Goal: Information Seeking & Learning: Understand process/instructions

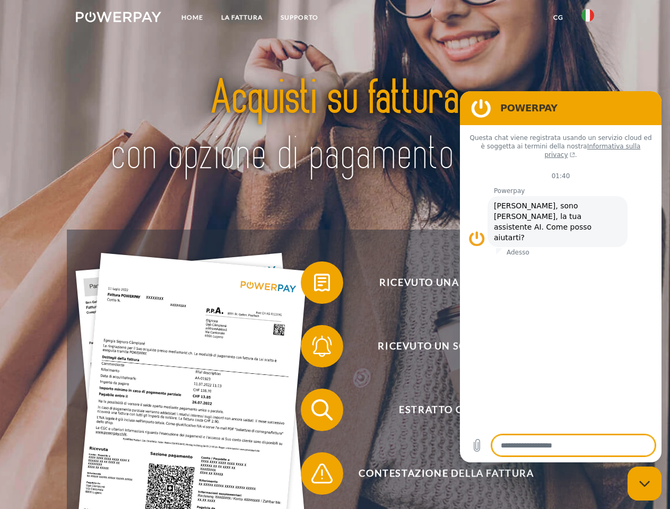
click at [118, 19] on img at bounding box center [118, 17] width 85 height 11
click at [587, 19] on img at bounding box center [587, 15] width 13 height 13
click at [558, 17] on link "CG" at bounding box center [558, 17] width 28 height 19
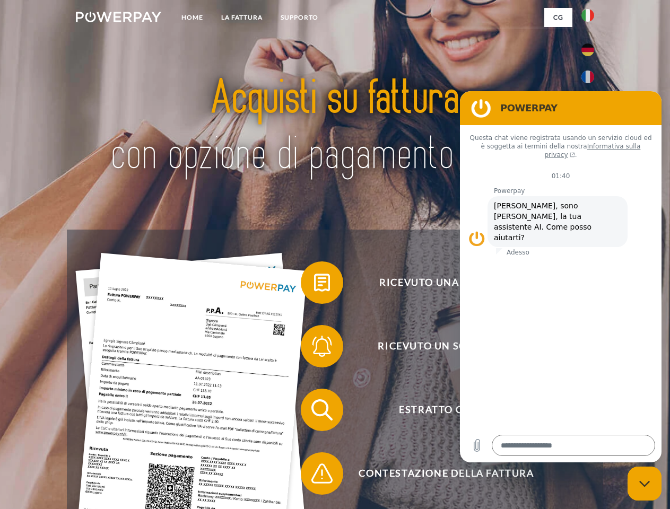
click at [314, 285] on span at bounding box center [305, 282] width 53 height 53
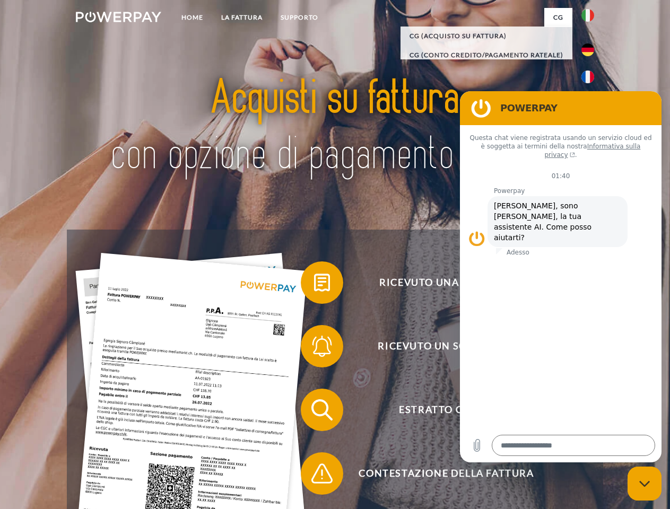
click at [314, 348] on div "Ricevuto una fattura? Ricevuto un sollecito? Estratto conto indietro" at bounding box center [334, 442] width 535 height 424
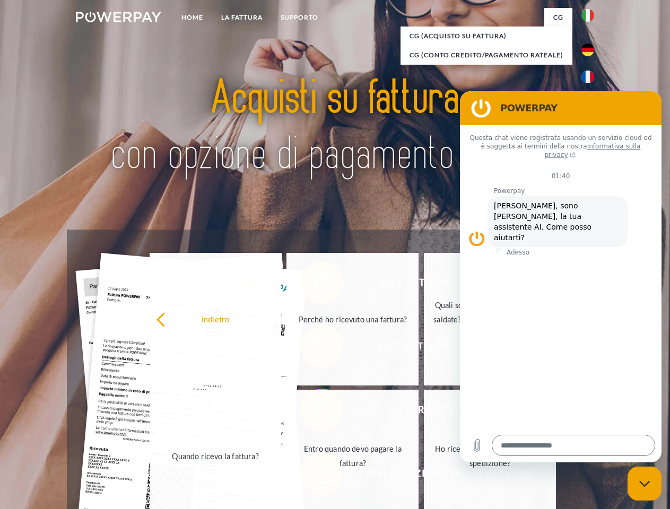
click at [314, 412] on link "Entro quando devo pagare la fattura?" at bounding box center [352, 456] width 132 height 133
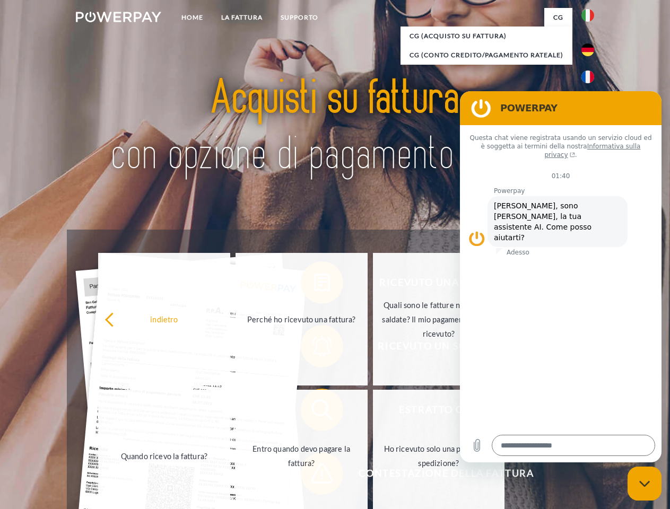
click at [314, 476] on span at bounding box center [305, 473] width 53 height 53
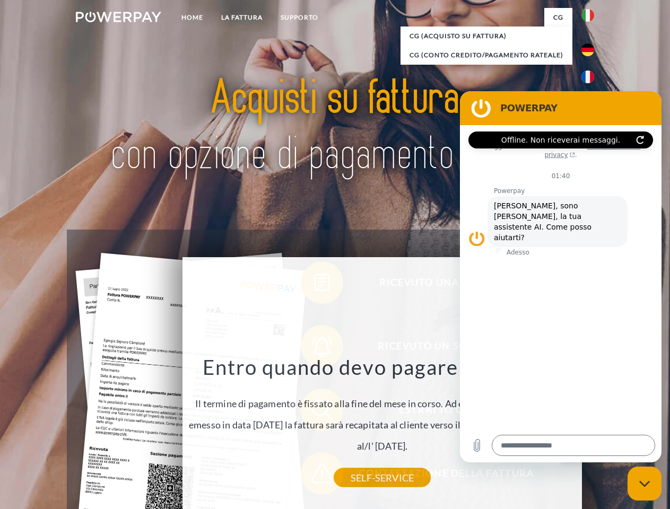
click at [644, 484] on icon "Chiudi la finestra di messaggistica" at bounding box center [644, 483] width 11 height 7
type textarea "*"
